Goal: Information Seeking & Learning: Learn about a topic

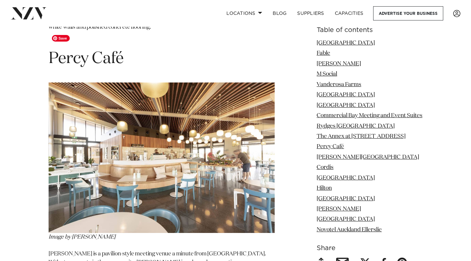
scroll to position [3330, 0]
click at [336, 147] on link "Percy Café" at bounding box center [330, 147] width 27 height 6
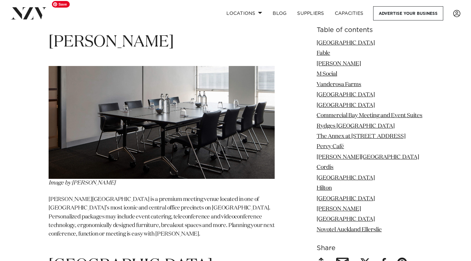
scroll to position [4912, 0]
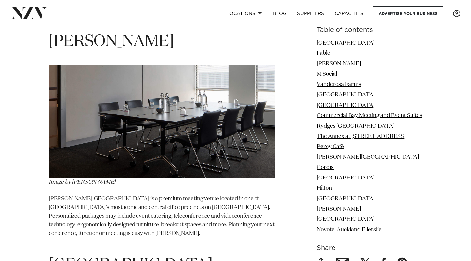
click at [231, 255] on h1 "[GEOGRAPHIC_DATA]" at bounding box center [162, 265] width 226 height 21
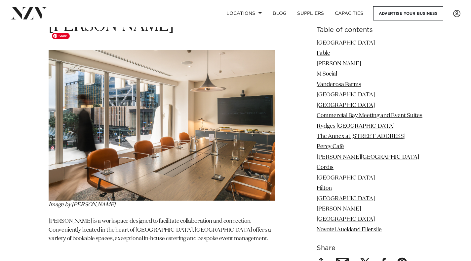
scroll to position [1392, 0]
click at [323, 189] on link "Hilton" at bounding box center [324, 189] width 15 height 6
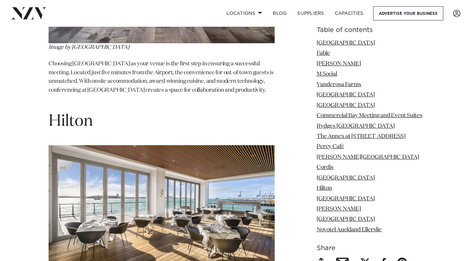
scroll to position [4358, 0]
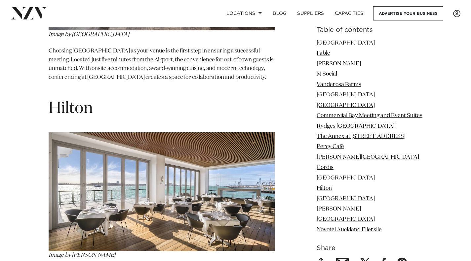
click at [330, 72] on link "M Social" at bounding box center [327, 74] width 20 height 6
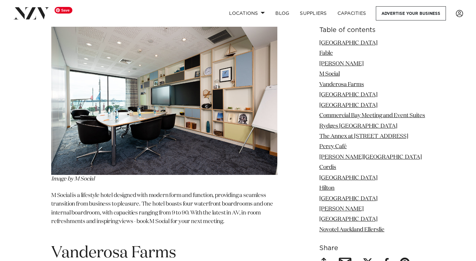
scroll to position [1662, 0]
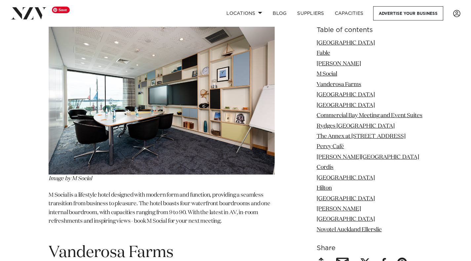
click at [248, 136] on img at bounding box center [162, 99] width 226 height 151
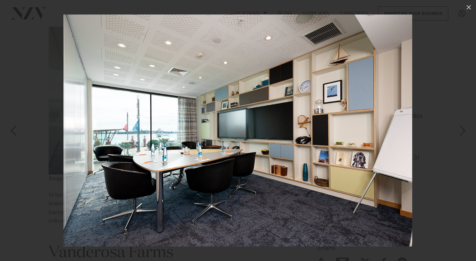
click at [468, 7] on icon at bounding box center [468, 7] width 5 height 5
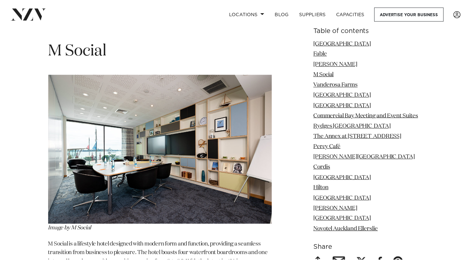
scroll to position [1605, 0]
